Goal: Information Seeking & Learning: Learn about a topic

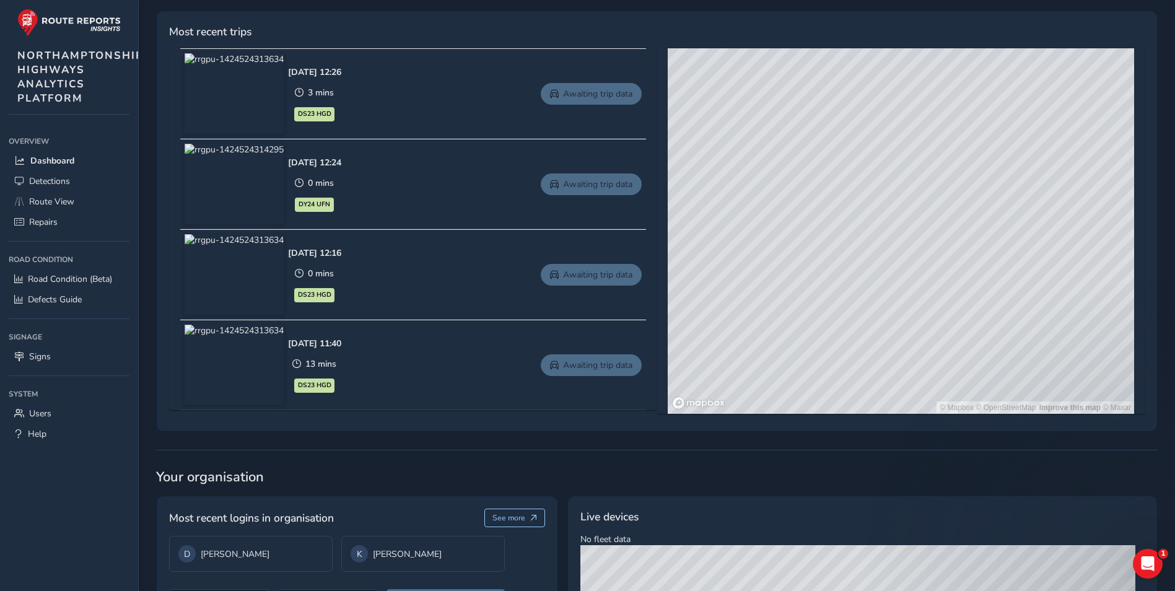
scroll to position [495, 0]
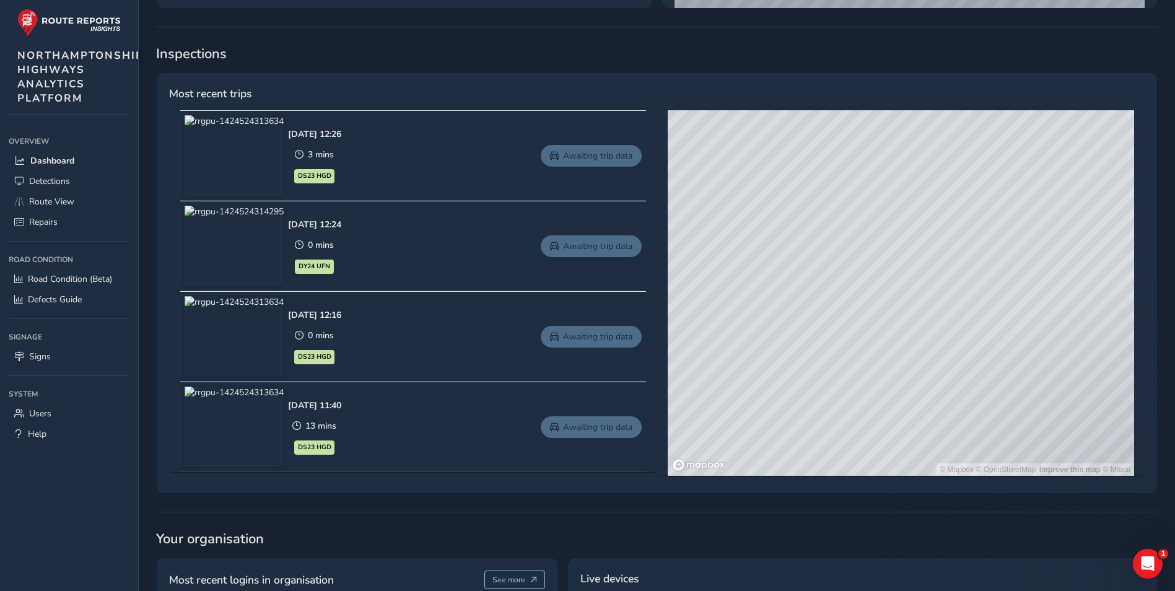
click at [782, 36] on div "Detections insights Most recent detections AI Route View defect See more [DATE]…" at bounding box center [657, 269] width 1002 height 1072
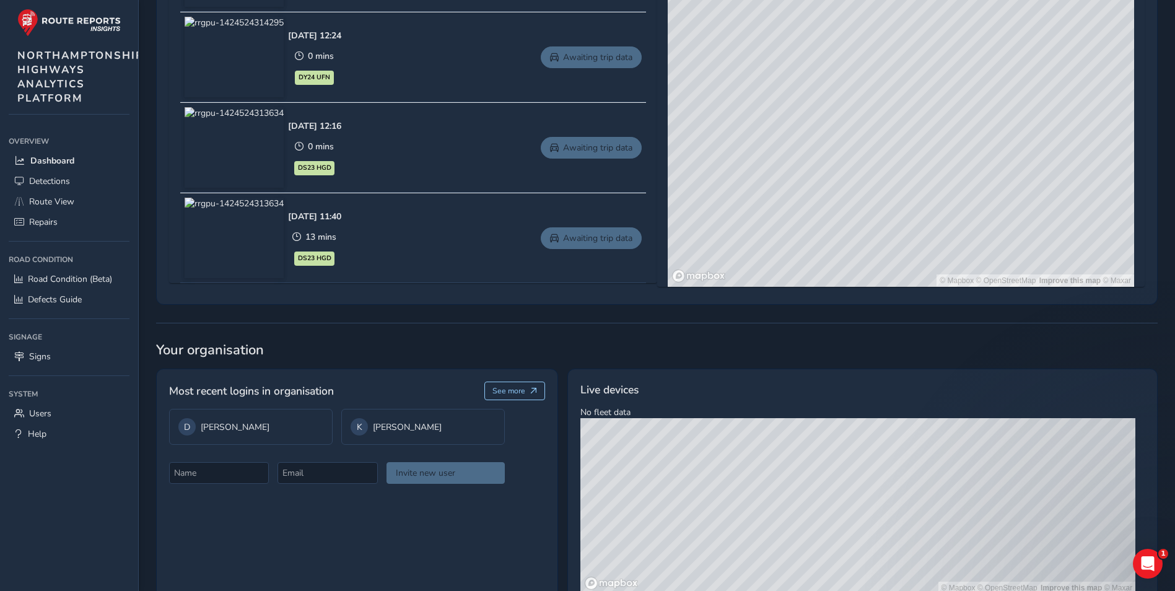
scroll to position [727, 0]
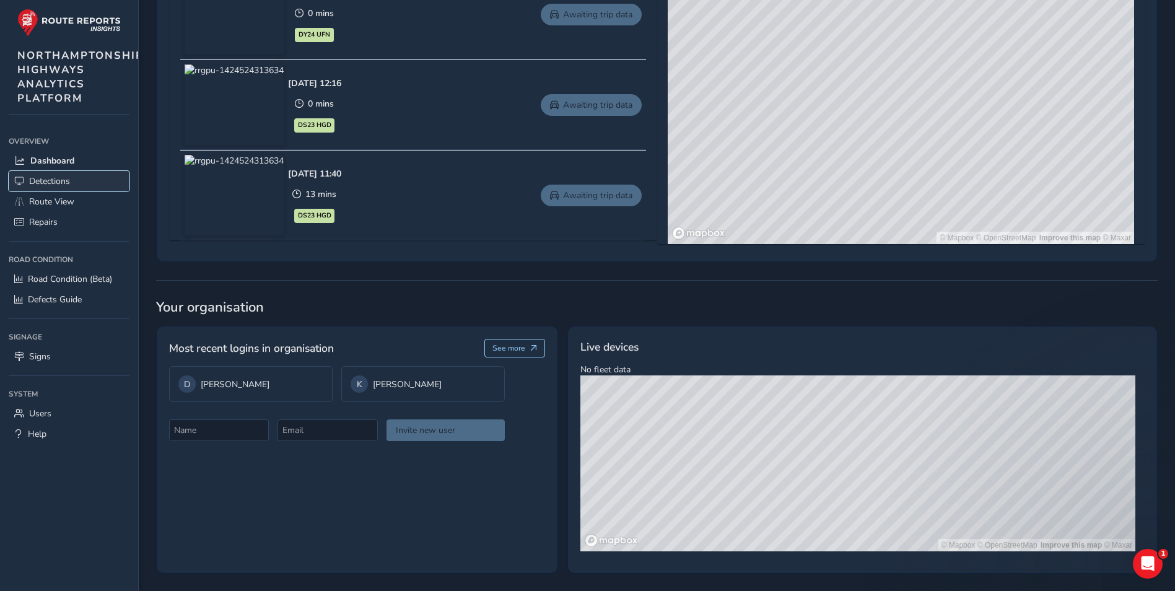
click at [48, 183] on span "Detections" at bounding box center [49, 181] width 41 height 12
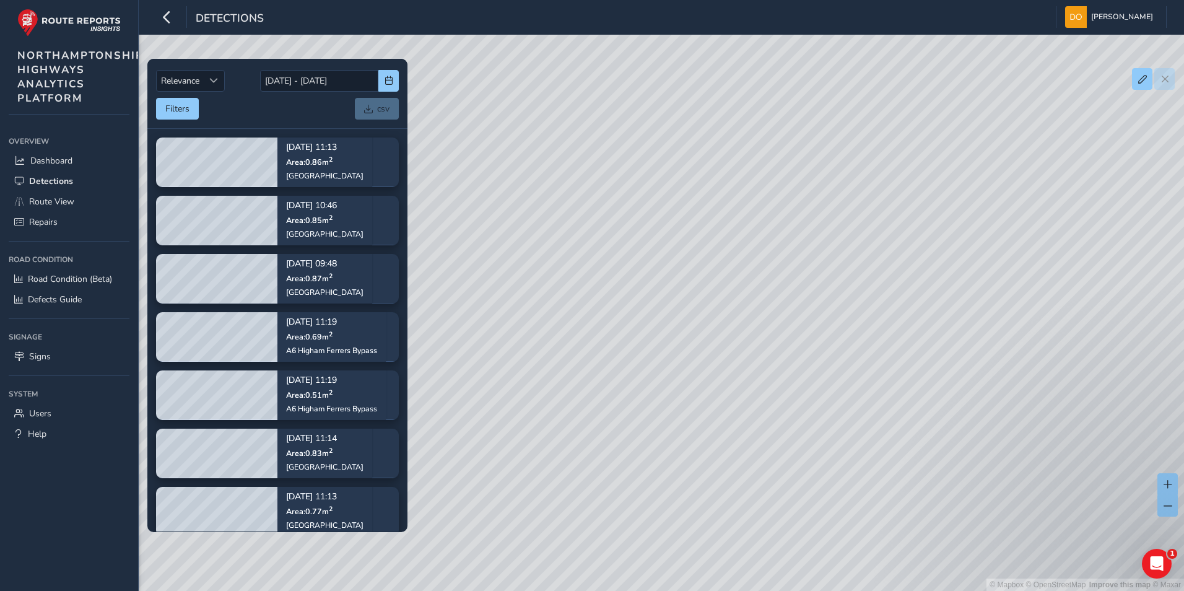
drag, startPoint x: 718, startPoint y: 320, endPoint x: 698, endPoint y: 214, distance: 108.4
click at [698, 214] on div "© Mapbox © OpenStreetMap Improve this map © Maxar" at bounding box center [592, 295] width 1184 height 591
drag, startPoint x: 727, startPoint y: 310, endPoint x: 720, endPoint y: 243, distance: 66.7
click at [720, 243] on div "© Mapbox © OpenStreetMap Improve this map © Maxar" at bounding box center [592, 295] width 1184 height 591
drag, startPoint x: 757, startPoint y: 390, endPoint x: 733, endPoint y: 315, distance: 79.5
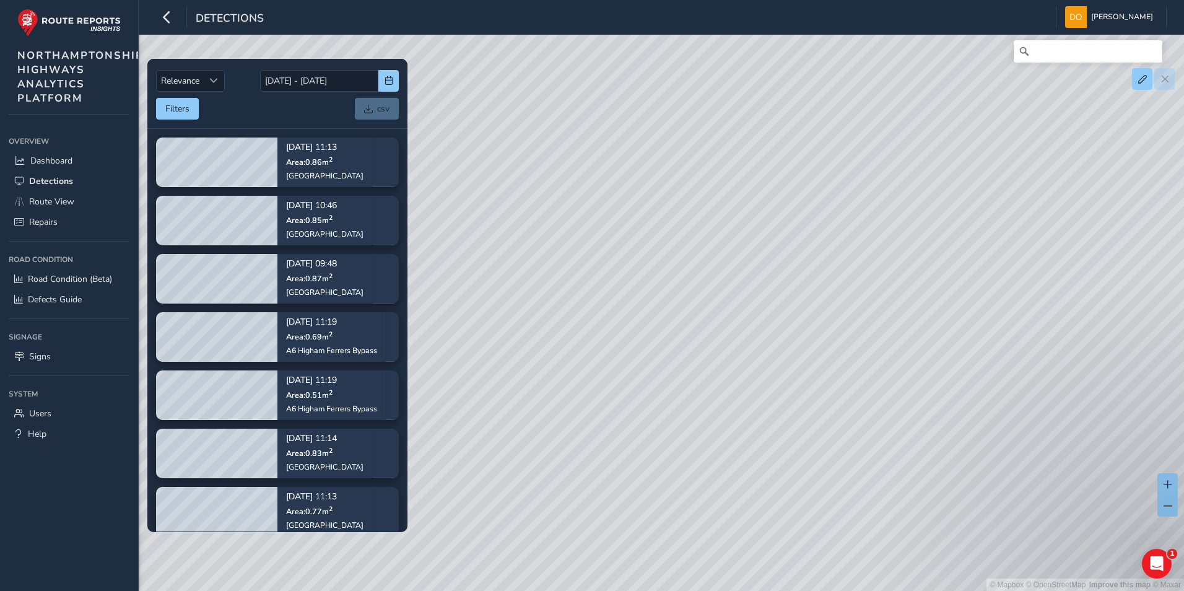
click at [733, 315] on div "© Mapbox © OpenStreetMap Improve this map © Maxar" at bounding box center [592, 295] width 1184 height 591
drag, startPoint x: 758, startPoint y: 360, endPoint x: 709, endPoint y: 242, distance: 127.7
click at [709, 242] on div "© Mapbox © OpenStreetMap Improve this map © Maxar" at bounding box center [592, 295] width 1184 height 591
drag, startPoint x: 687, startPoint y: 300, endPoint x: 705, endPoint y: 354, distance: 56.6
click at [728, 409] on div "© Mapbox © OpenStreetMap Improve this map © Maxar" at bounding box center [592, 295] width 1184 height 591
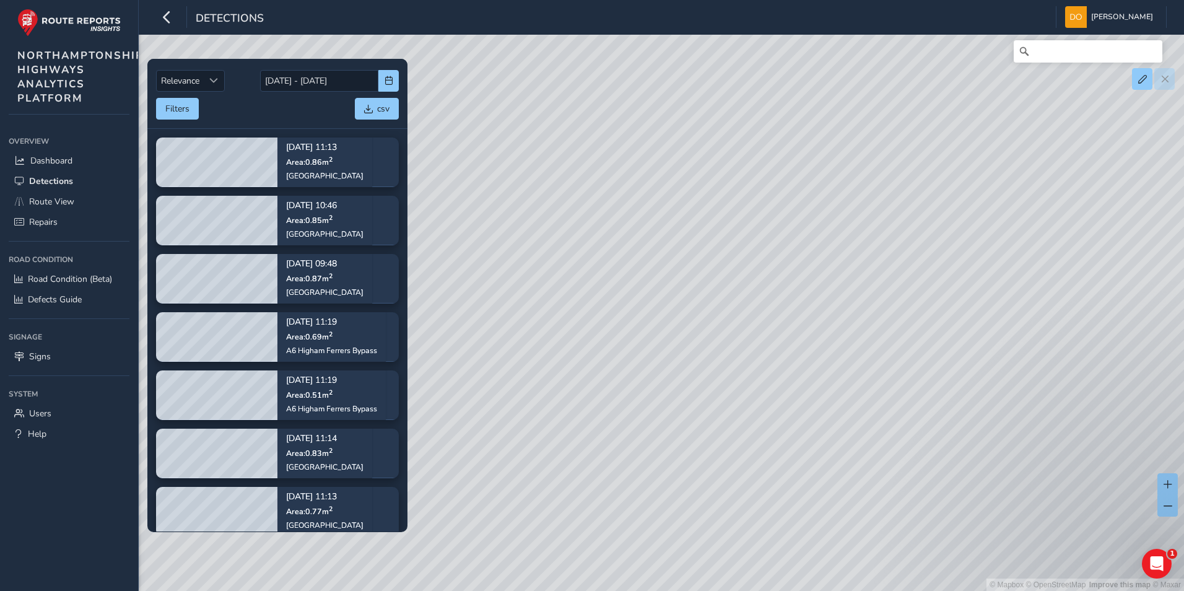
drag, startPoint x: 691, startPoint y: 305, endPoint x: 749, endPoint y: 445, distance: 151.3
click at [749, 445] on div "© Mapbox © OpenStreetMap Improve this map © Maxar" at bounding box center [592, 295] width 1184 height 591
drag, startPoint x: 581, startPoint y: 309, endPoint x: 699, endPoint y: 364, distance: 130.5
click at [713, 420] on div "© Mapbox © OpenStreetMap Improve this map © Maxar" at bounding box center [592, 295] width 1184 height 591
drag, startPoint x: 542, startPoint y: 207, endPoint x: 883, endPoint y: 269, distance: 346.2
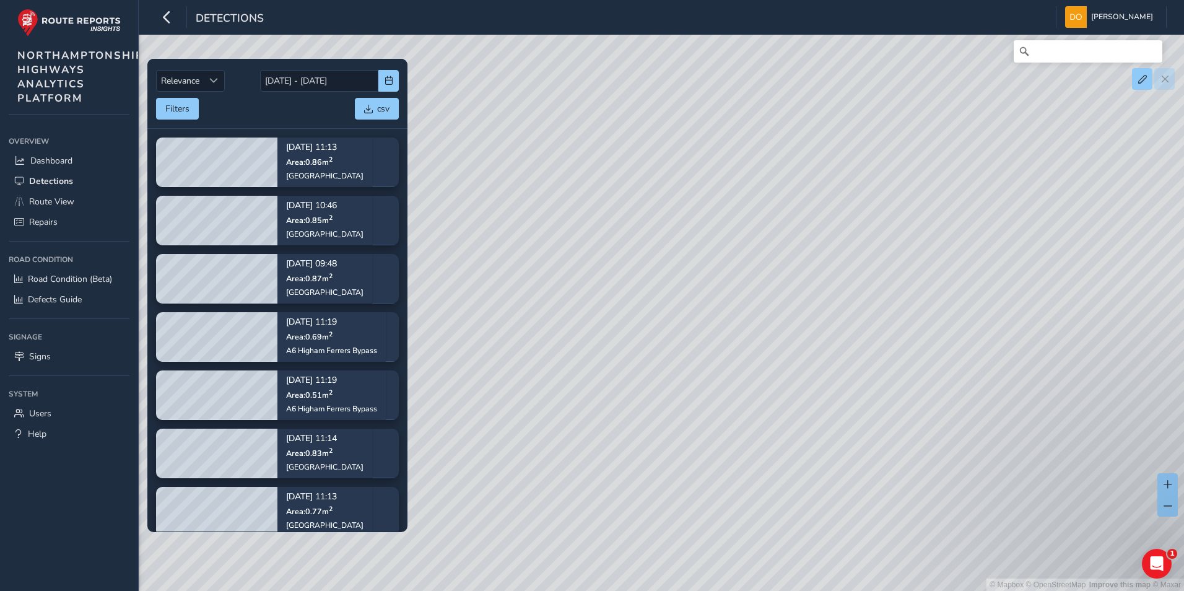
click at [883, 269] on div "© Mapbox © OpenStreetMap Improve this map © Maxar" at bounding box center [592, 295] width 1184 height 591
drag, startPoint x: 918, startPoint y: 195, endPoint x: 804, endPoint y: 299, distance: 154.3
click at [700, 354] on div "© Mapbox © OpenStreetMap Improve this map © Maxar" at bounding box center [592, 295] width 1184 height 591
drag, startPoint x: 943, startPoint y: 204, endPoint x: 702, endPoint y: 336, distance: 274.4
click at [702, 336] on div "© Mapbox © OpenStreetMap Improve this map © Maxar" at bounding box center [592, 295] width 1184 height 591
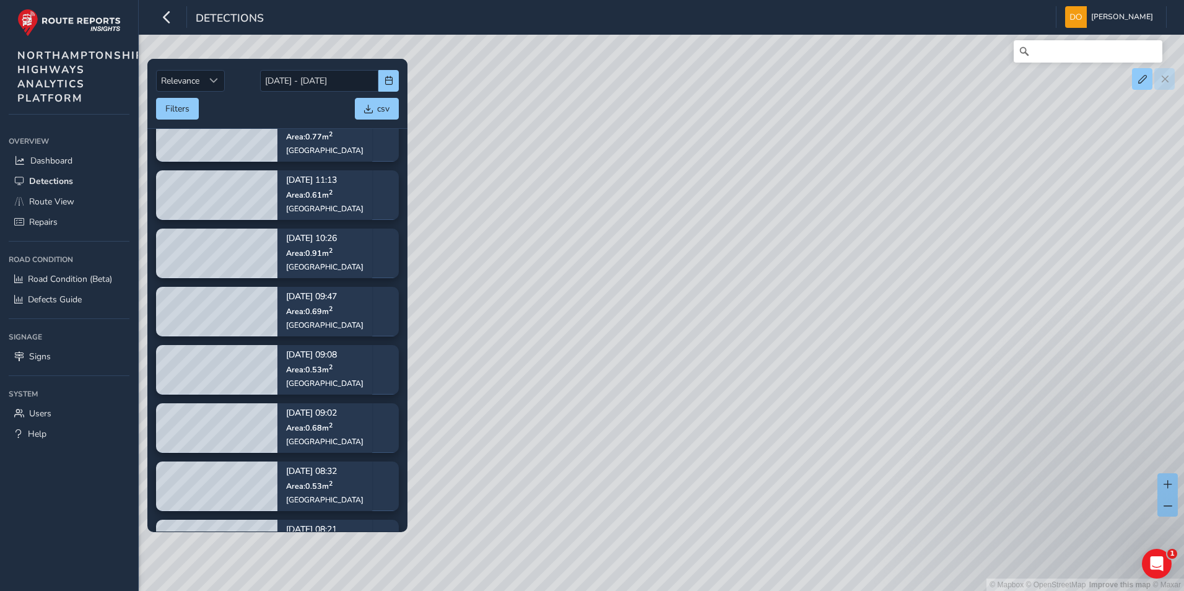
scroll to position [734, 0]
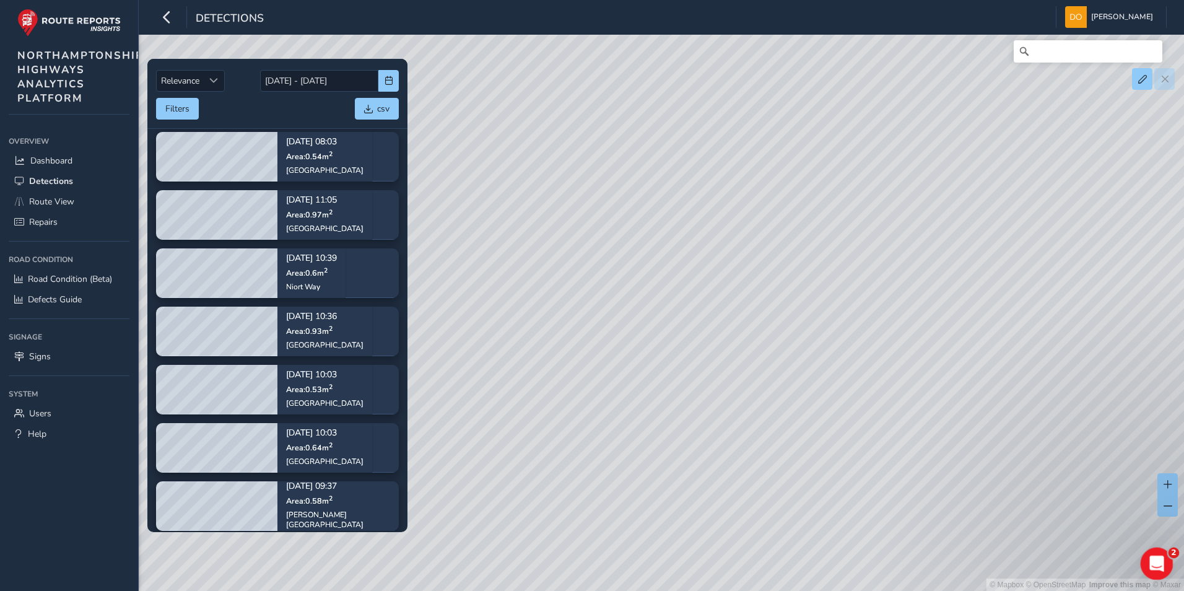
click at [1154, 559] on icon "Open Intercom Messenger" at bounding box center [1155, 562] width 20 height 20
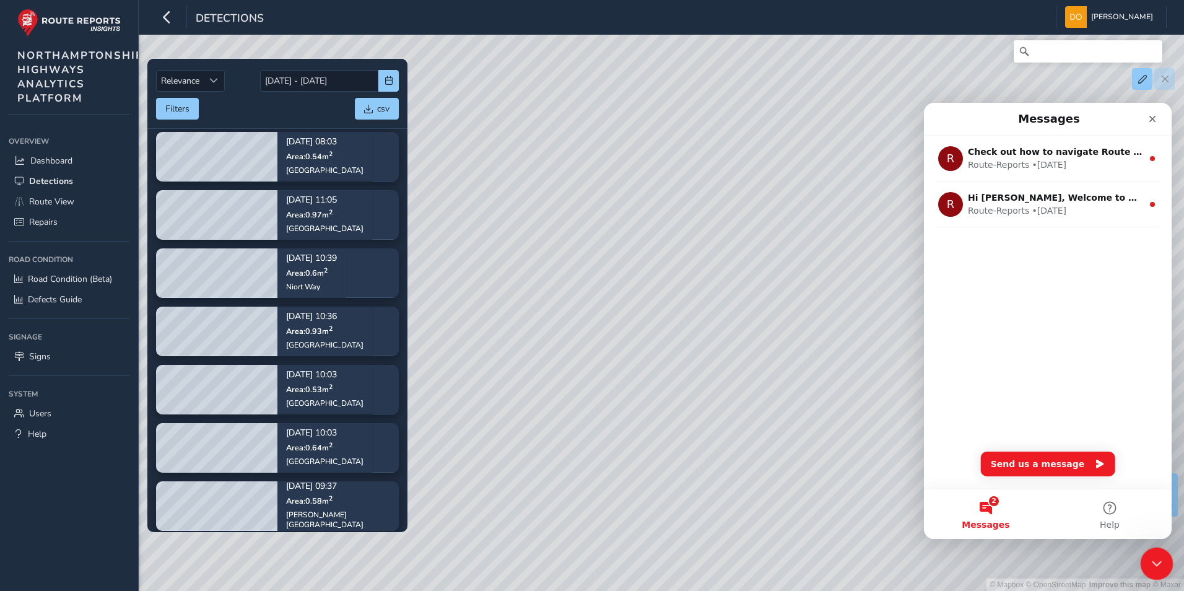
scroll to position [0, 0]
click at [1149, 559] on icon "Close Intercom Messenger" at bounding box center [1155, 561] width 15 height 15
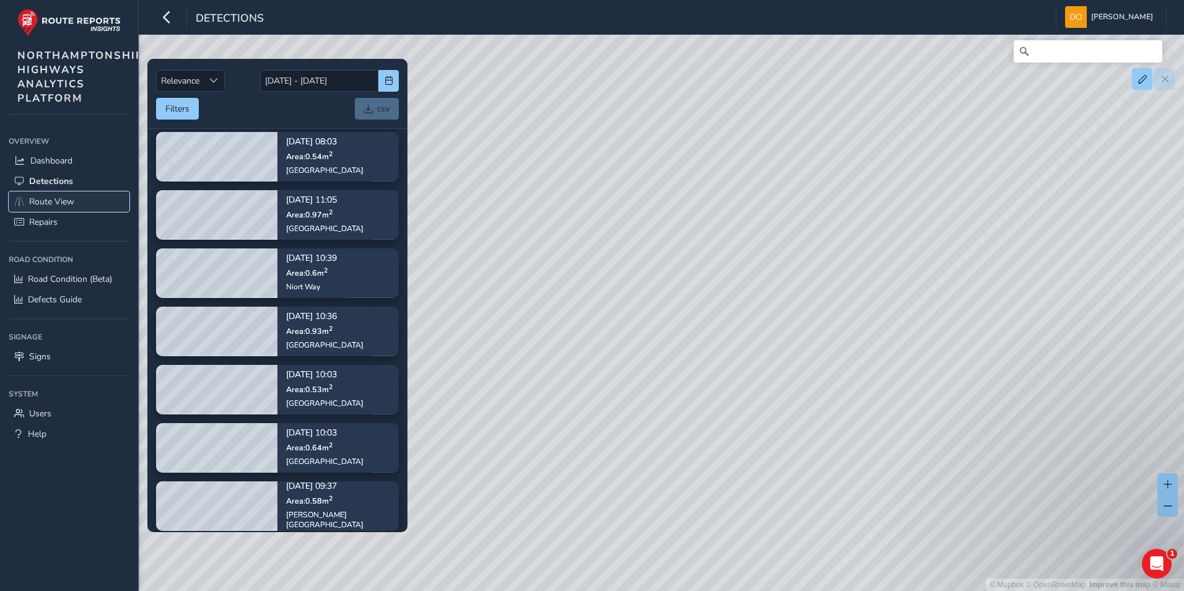
click at [53, 199] on span "Route View" at bounding box center [51, 202] width 45 height 12
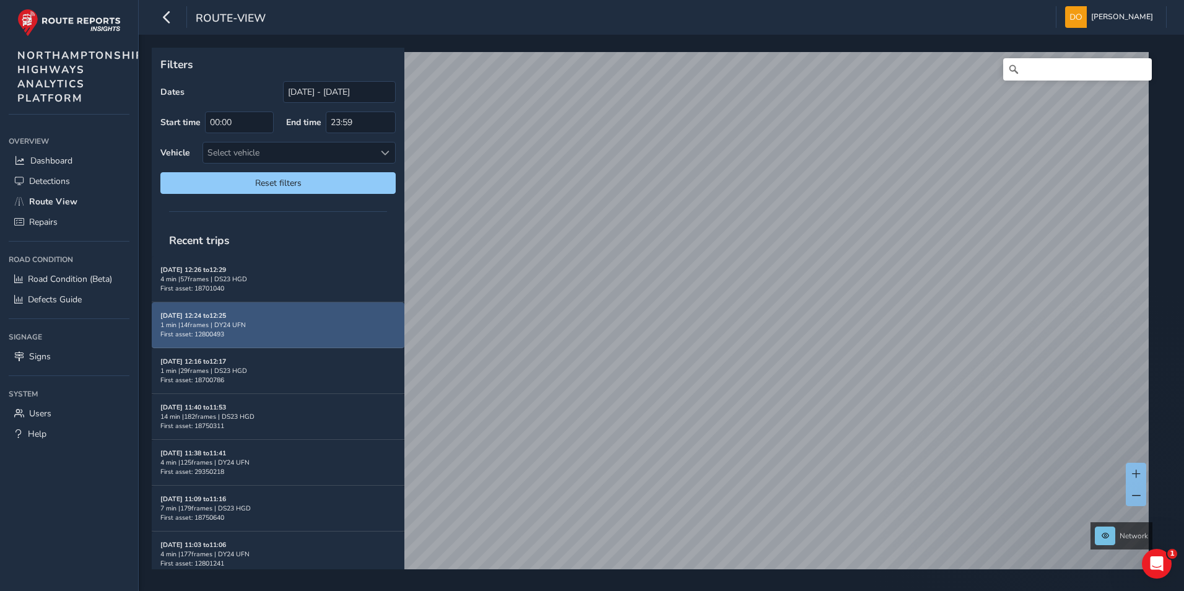
click at [312, 329] on div "[DATE] 12:24 to 12:25 1 min | 14 frames | DY24 UFN First asset: 12800493" at bounding box center [277, 325] width 235 height 28
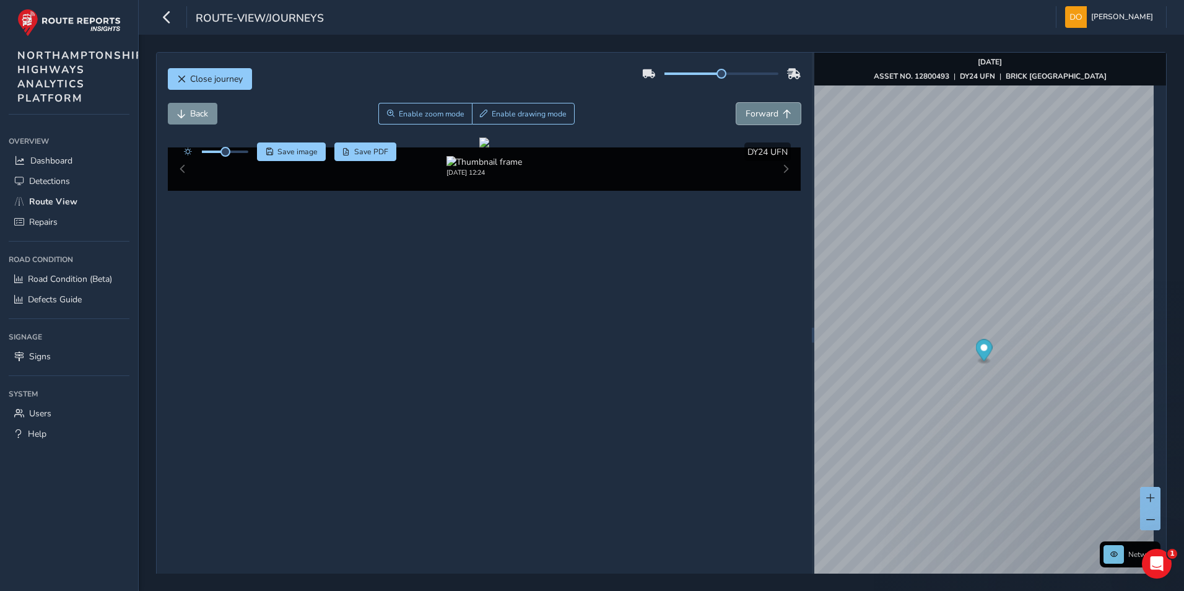
click at [771, 111] on span "Forward" at bounding box center [762, 114] width 33 height 12
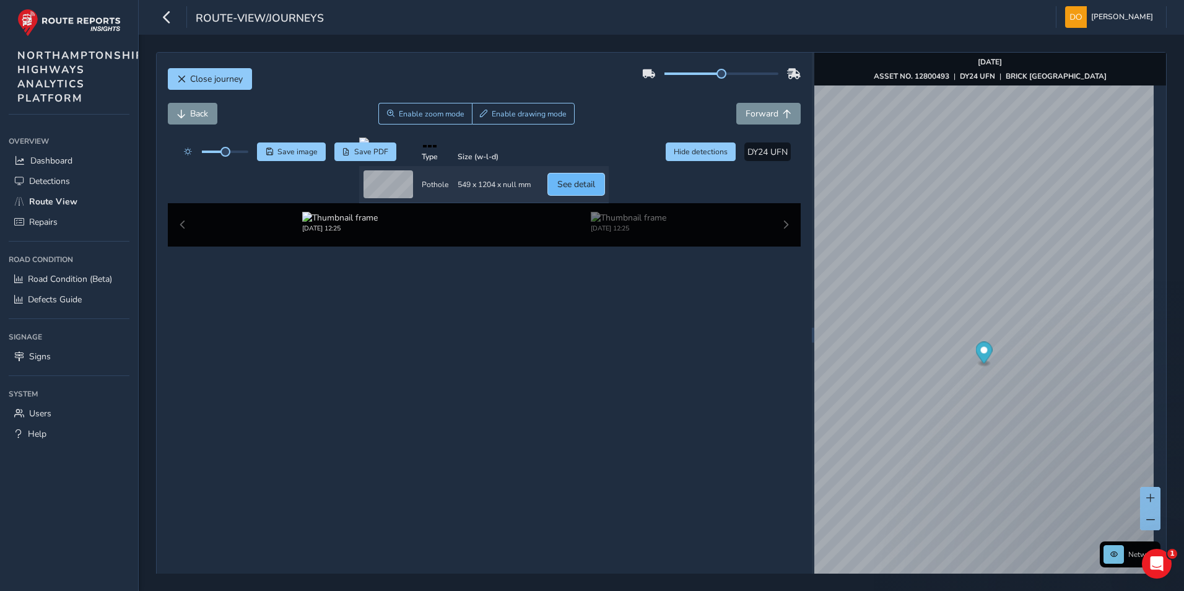
click at [595, 190] on span "See detail" at bounding box center [576, 184] width 38 height 12
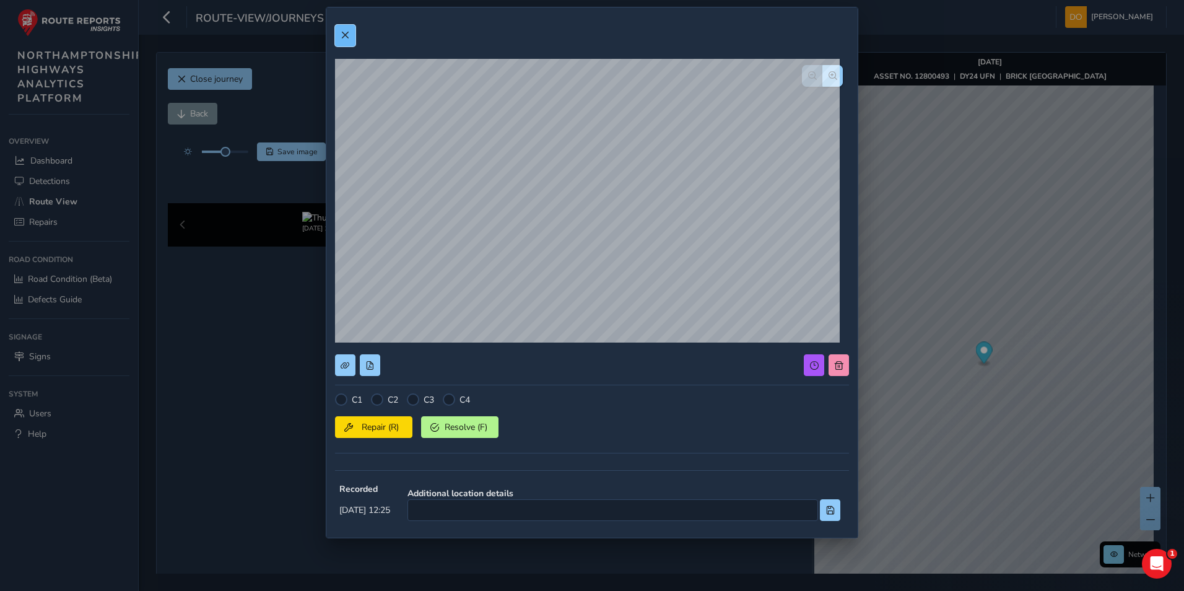
click at [343, 37] on span at bounding box center [345, 35] width 9 height 9
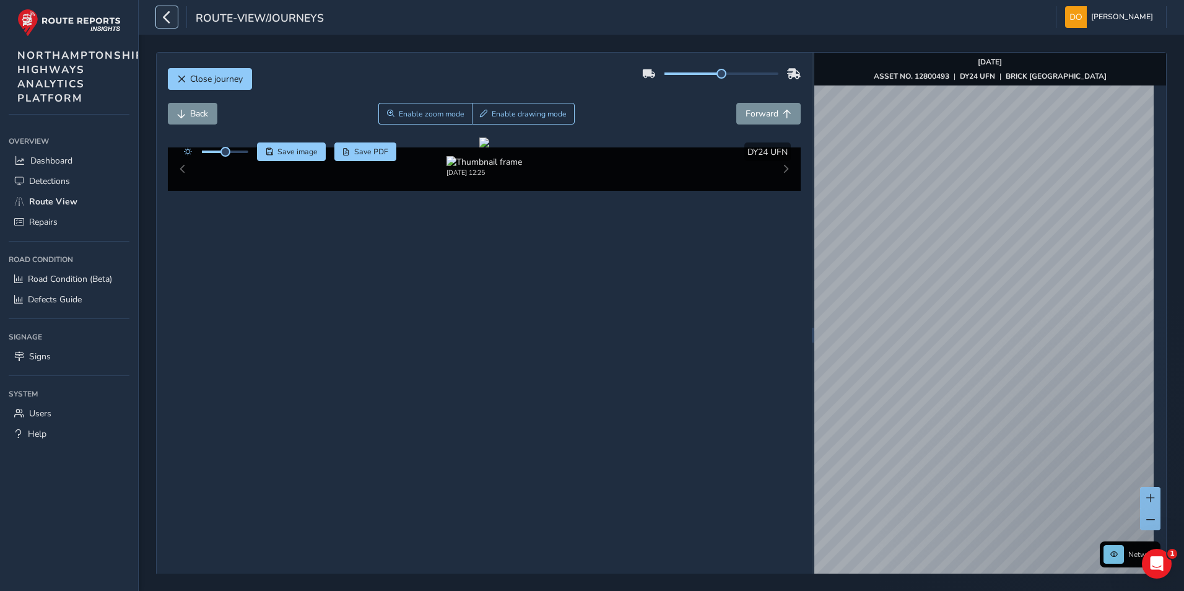
click at [165, 12] on icon "button" at bounding box center [166, 17] width 13 height 22
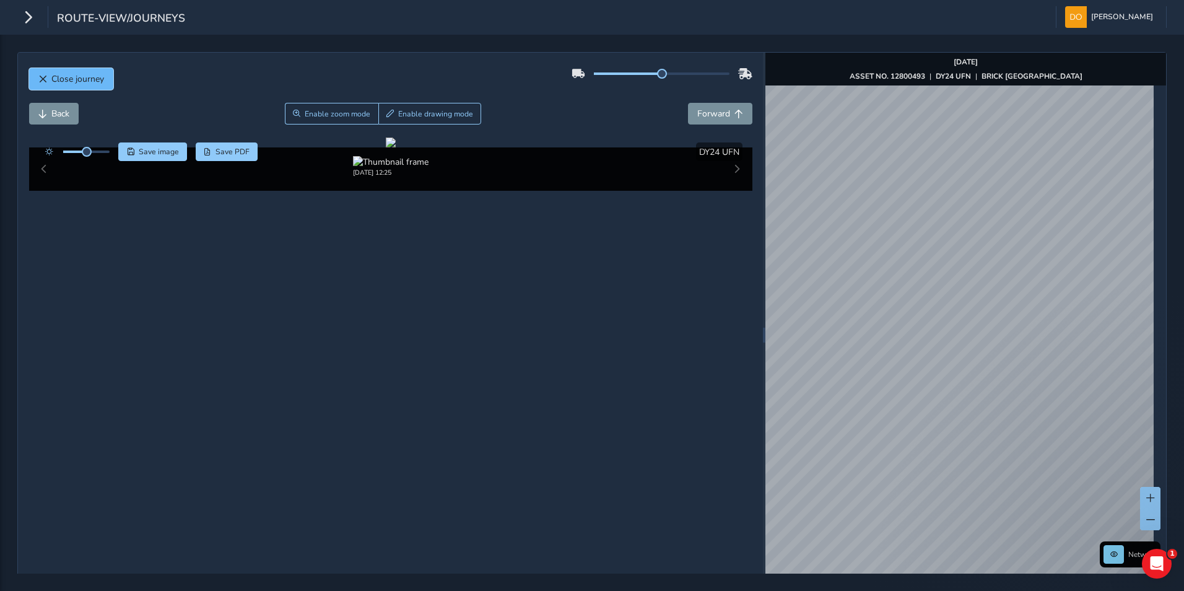
click at [76, 76] on span "Close journey" at bounding box center [77, 79] width 53 height 12
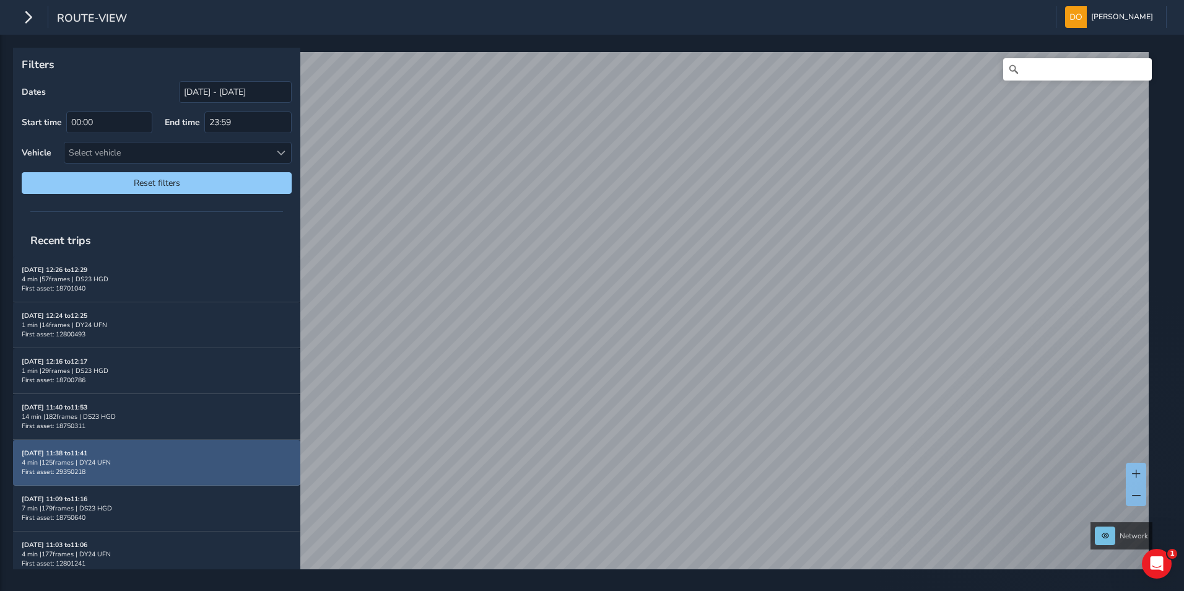
click at [121, 461] on div "4 min | 125 frames | DY24 UFN" at bounding box center [157, 462] width 270 height 9
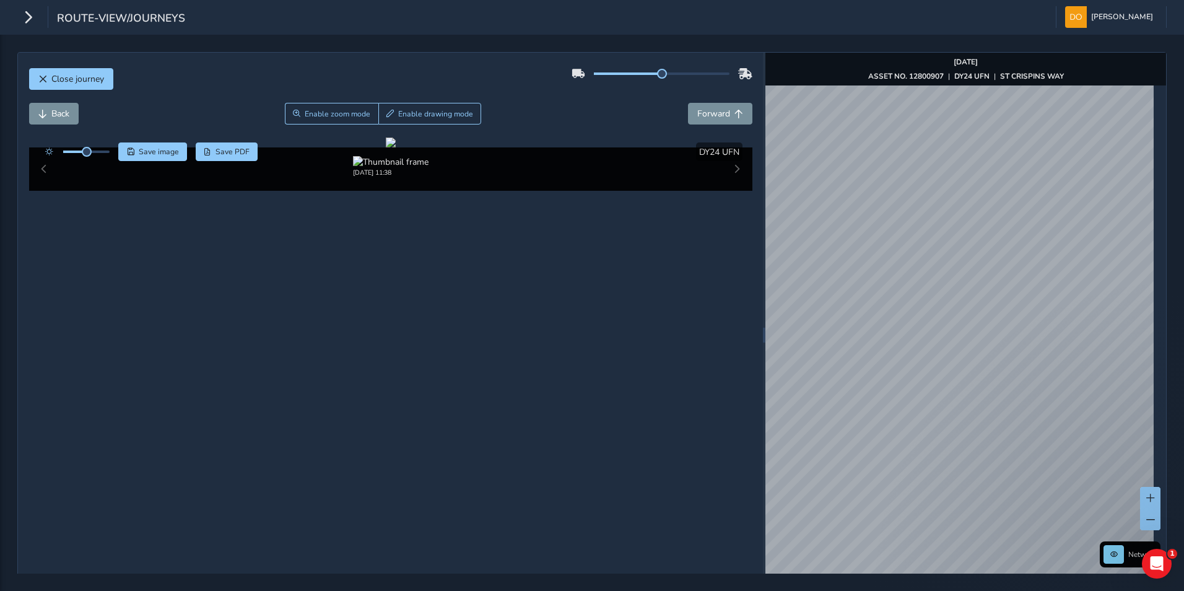
click at [751, 365] on div "Close journey Back Enable zoom mode Enable drawing mode Forward Click and Drag …" at bounding box center [592, 334] width 1150 height 565
click at [92, 77] on span "Close journey" at bounding box center [77, 79] width 53 height 12
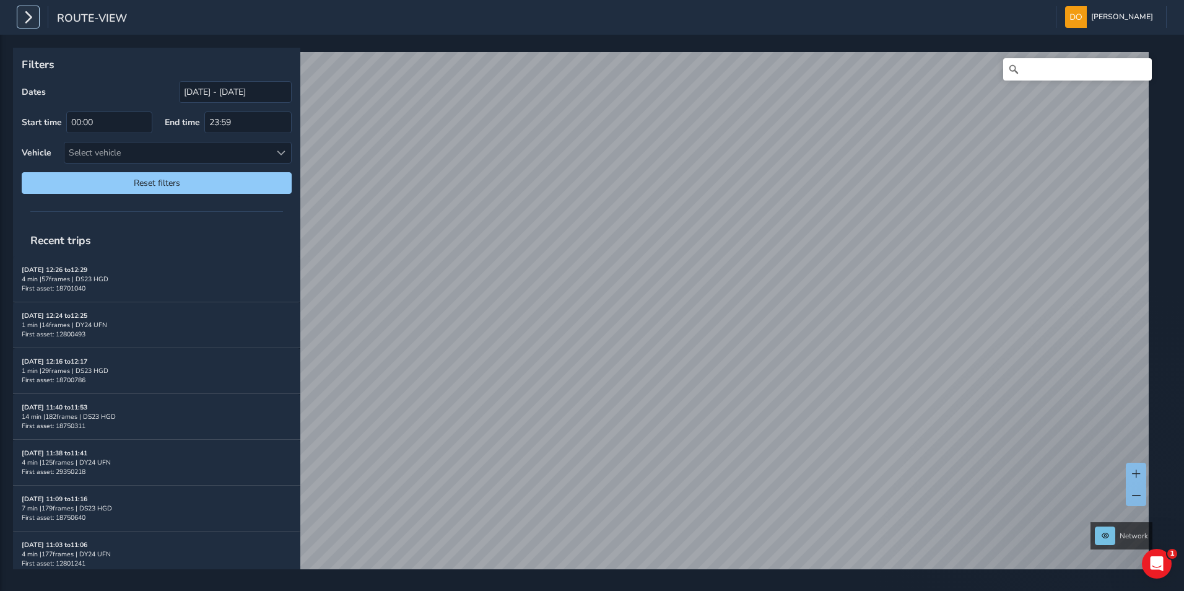
click at [30, 20] on icon "button" at bounding box center [28, 17] width 13 height 22
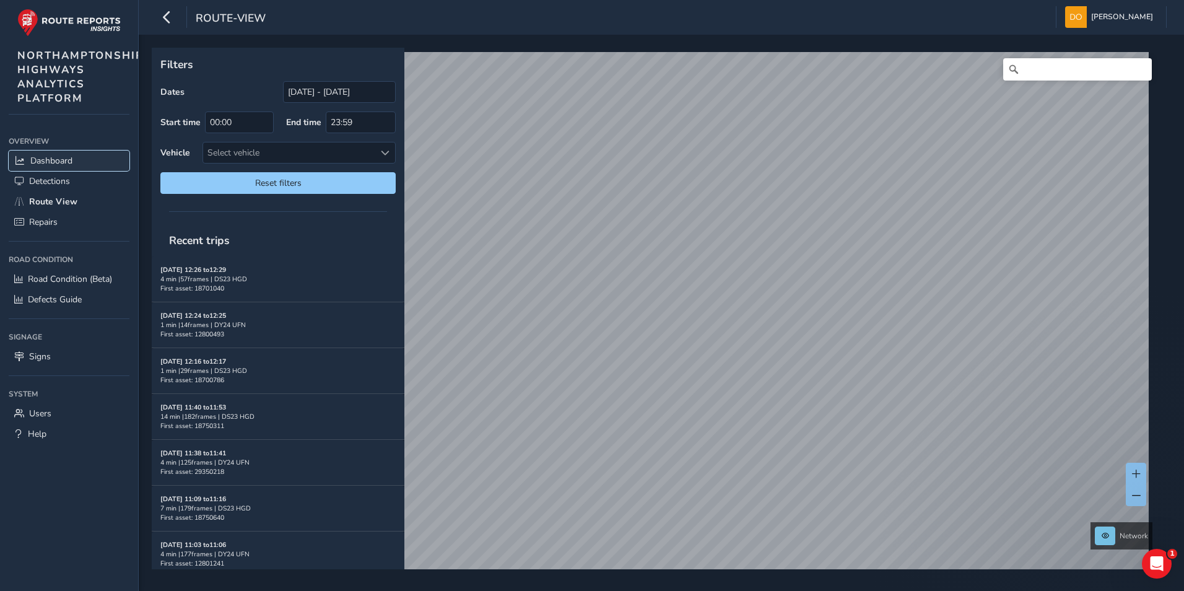
click at [48, 160] on span "Dashboard" at bounding box center [51, 161] width 42 height 12
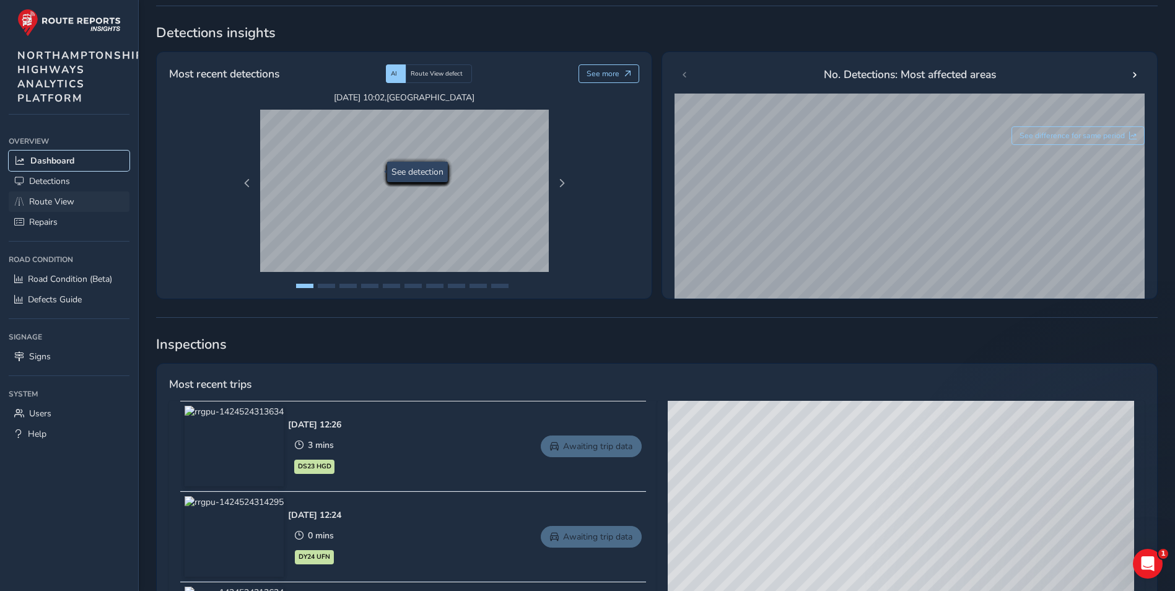
scroll to position [124, 0]
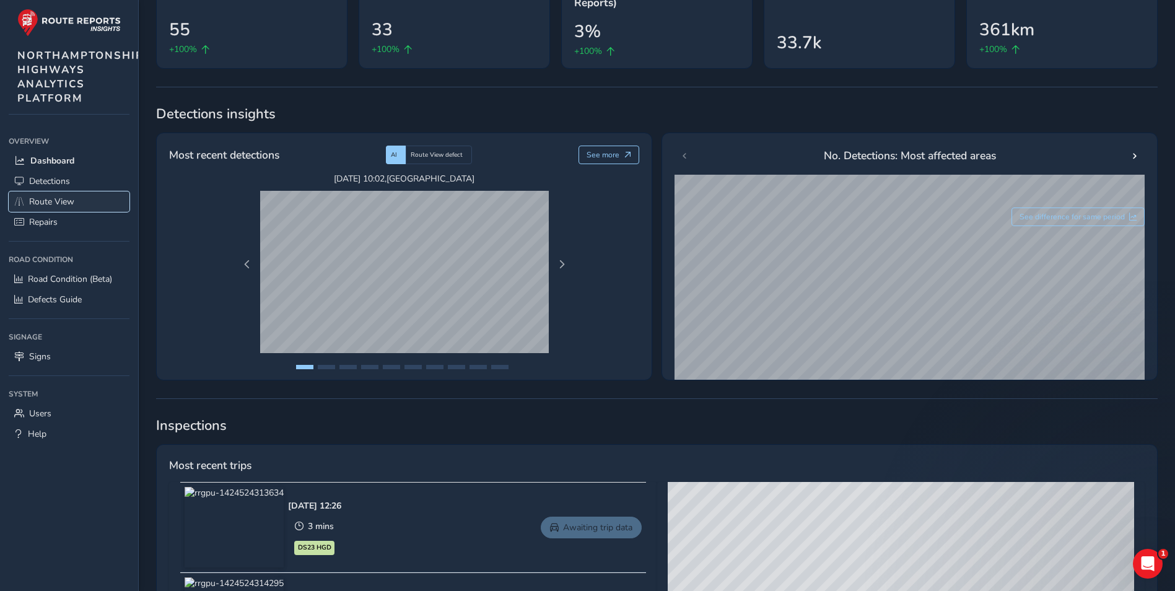
click at [54, 199] on span "Route View" at bounding box center [51, 202] width 45 height 12
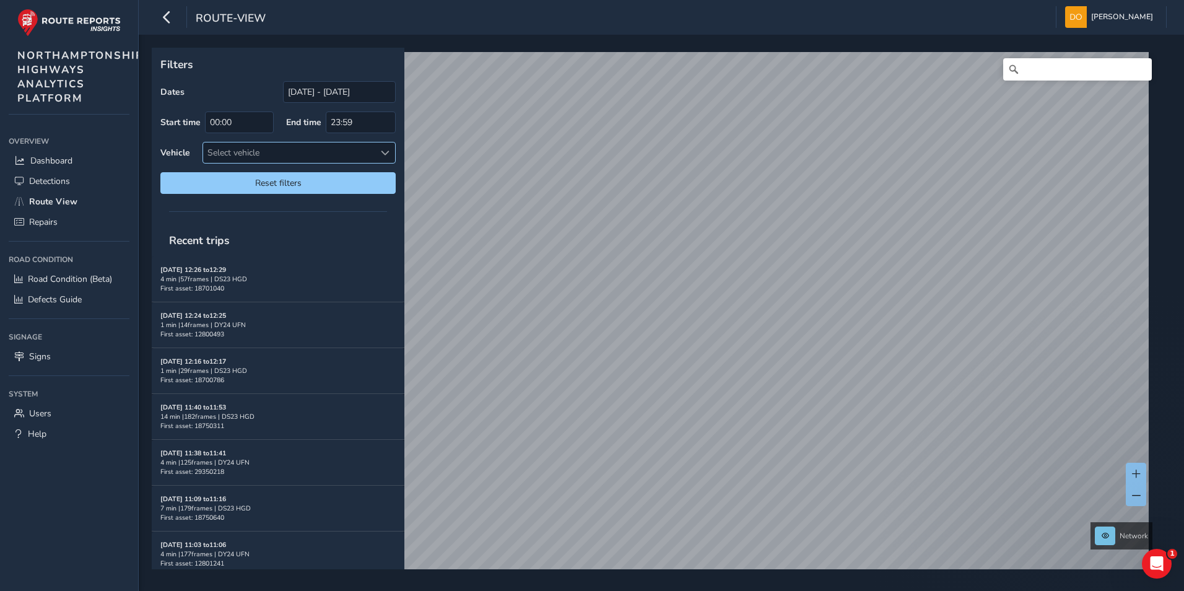
click at [385, 155] on span at bounding box center [385, 153] width 9 height 9
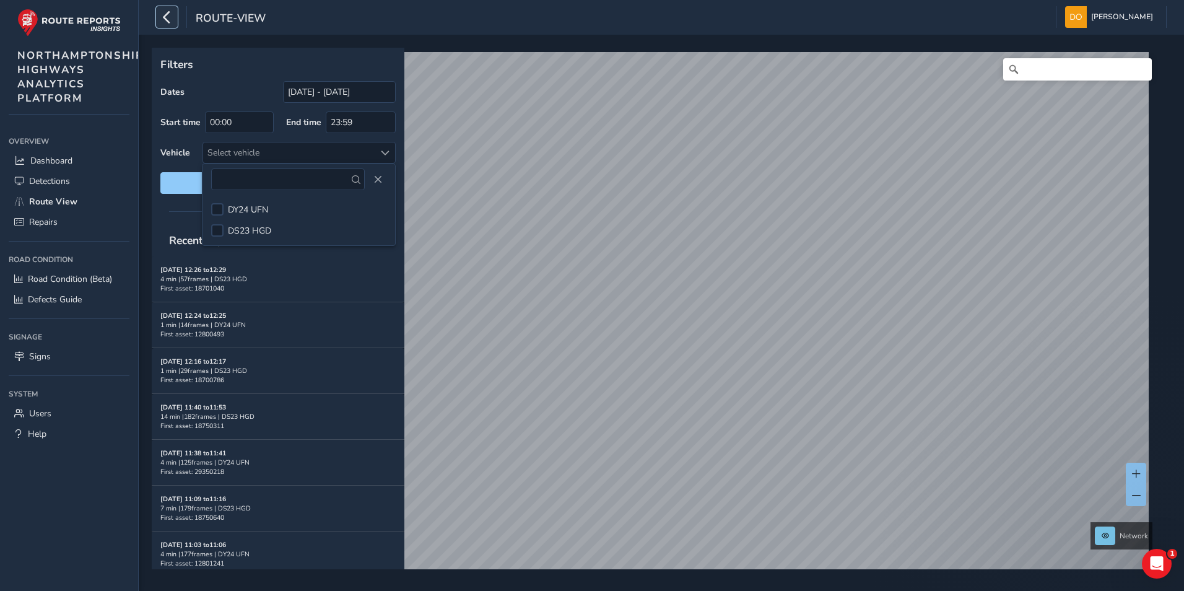
click at [170, 16] on icon "button" at bounding box center [166, 17] width 13 height 22
